Goal: Task Accomplishment & Management: Complete application form

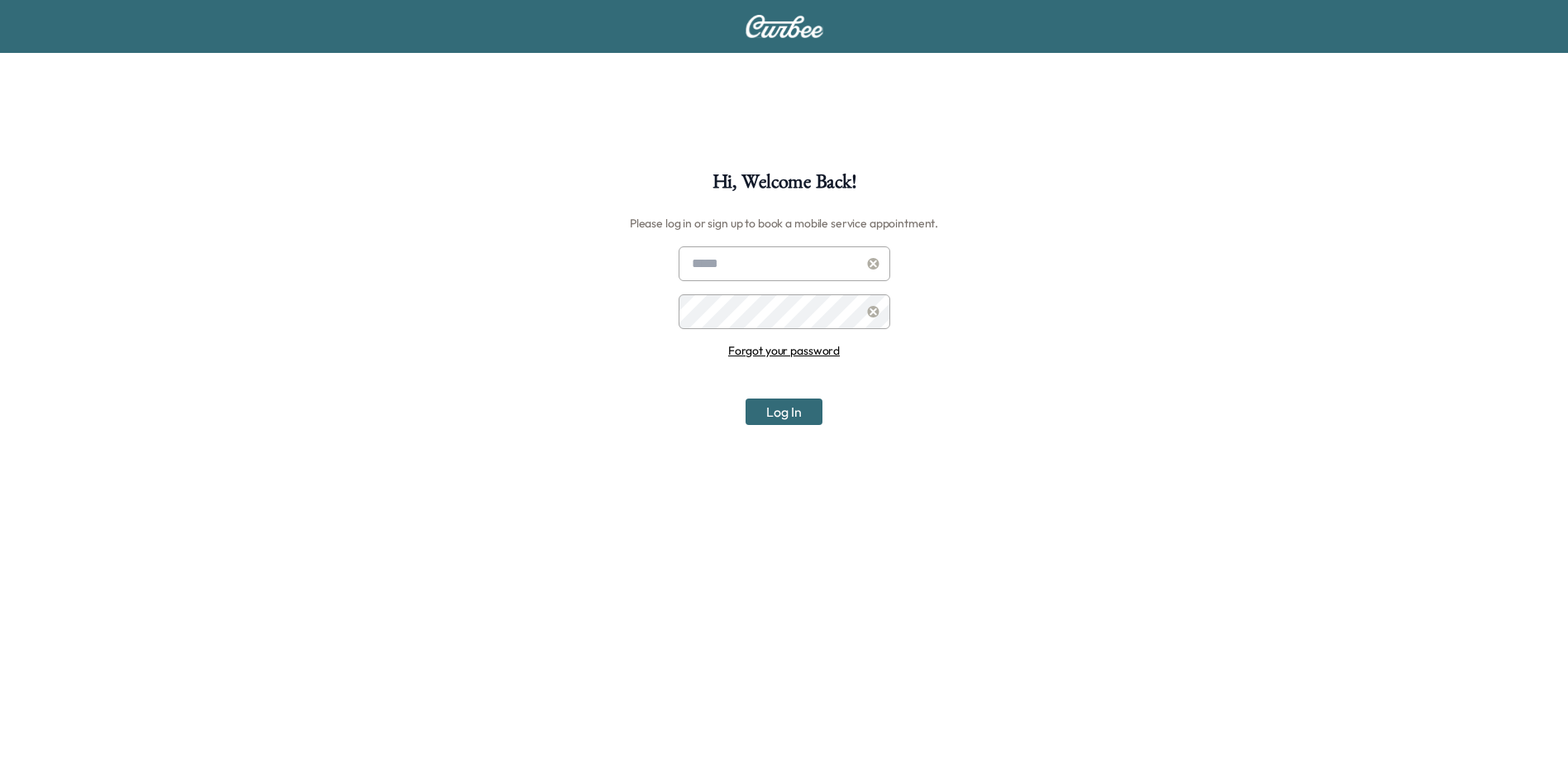
click at [711, 250] on input "text" at bounding box center [784, 263] width 212 height 34
type input "**********"
click at [740, 254] on input "text" at bounding box center [784, 263] width 212 height 34
type input "**********"
